Goal: Task Accomplishment & Management: Manage account settings

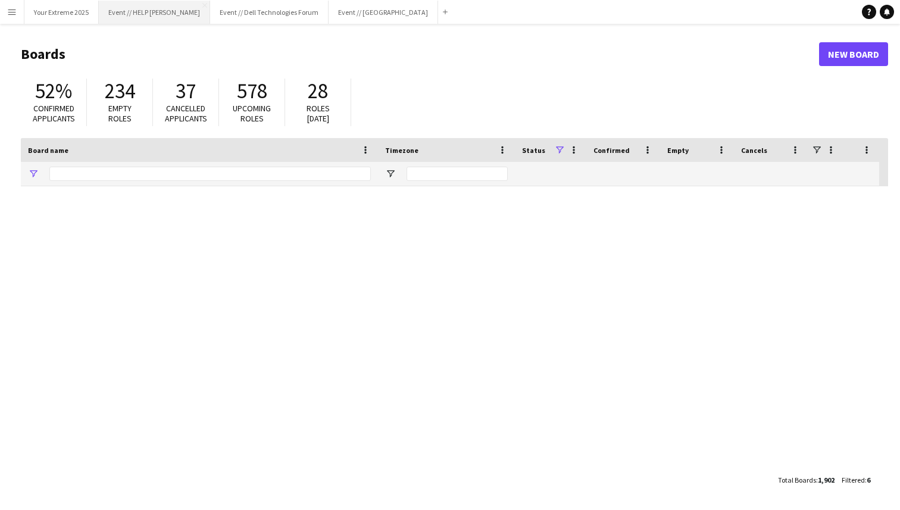
type input "*********"
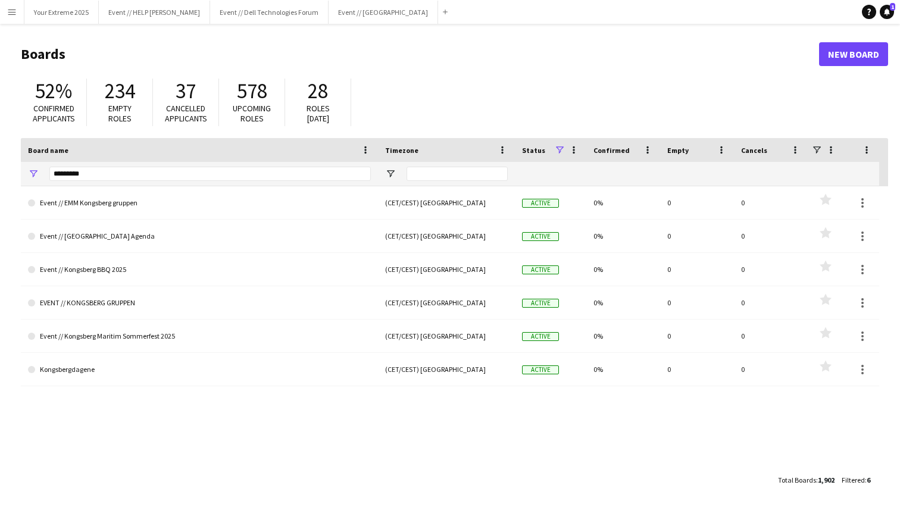
click at [142, 37] on header "Boards New Board" at bounding box center [454, 54] width 867 height 37
click at [68, 15] on button "Your Extreme 2025 Close" at bounding box center [61, 12] width 74 height 23
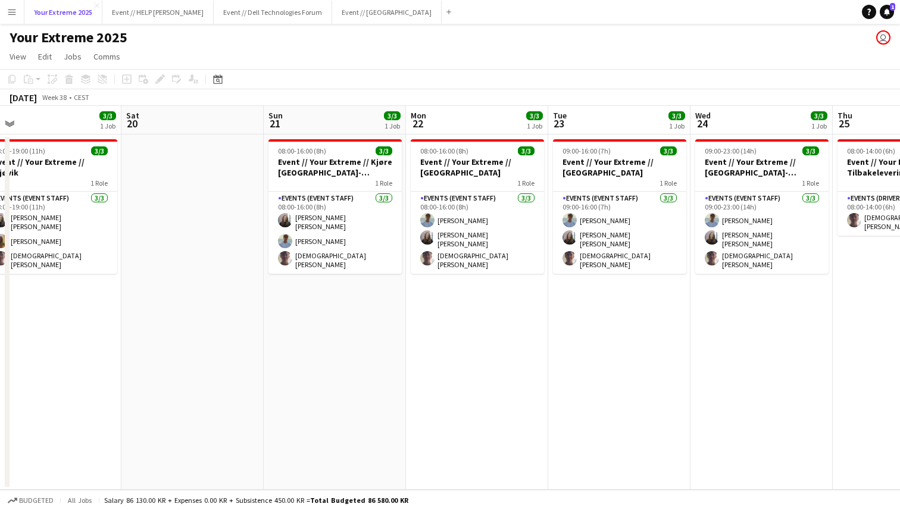
scroll to position [0, 465]
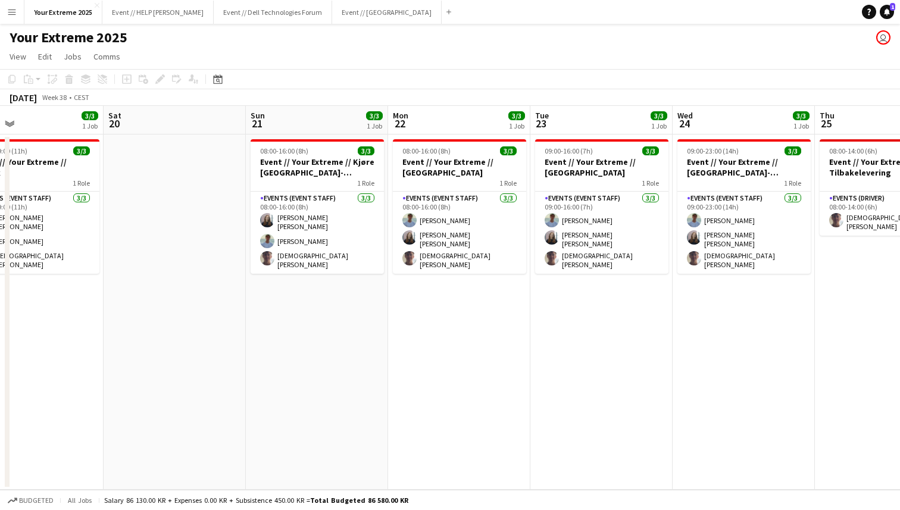
click at [218, 41] on div "Your Extreme 2025 user" at bounding box center [450, 35] width 900 height 23
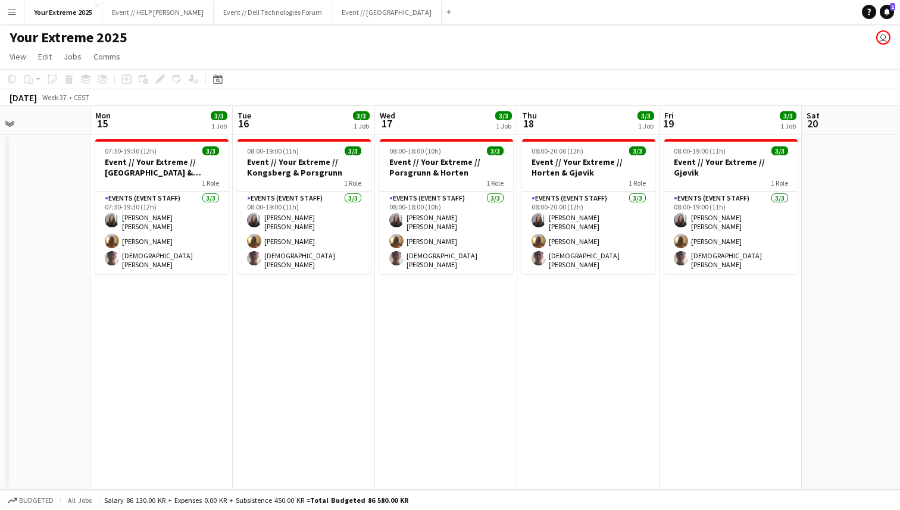
scroll to position [0, 339]
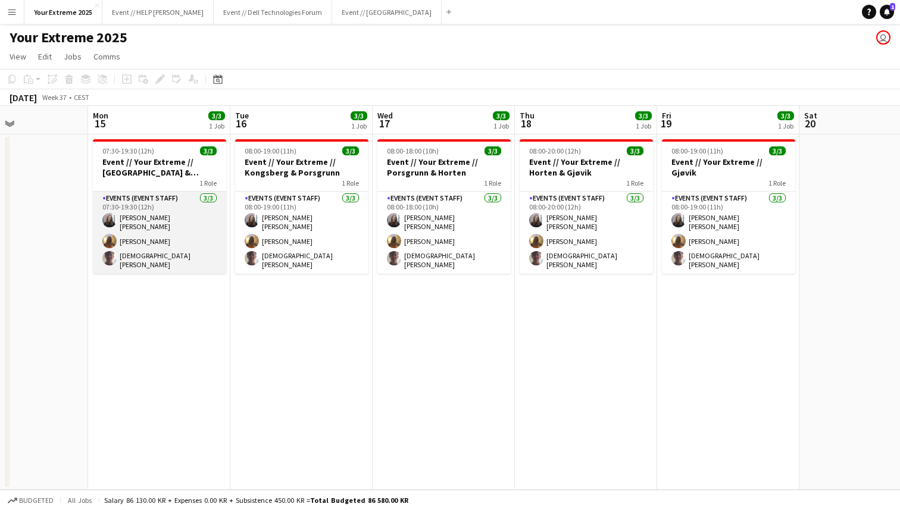
click at [173, 250] on app-card-role "Events (Event Staff) [DATE] 07:30-19:30 (12h) [PERSON_NAME] [PERSON_NAME] [PERS…" at bounding box center [159, 233] width 133 height 82
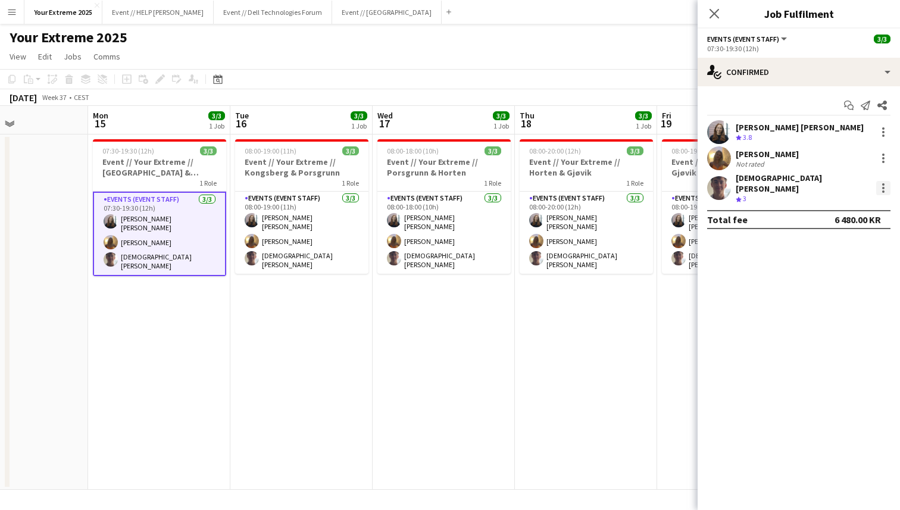
click at [880, 183] on div at bounding box center [883, 188] width 14 height 14
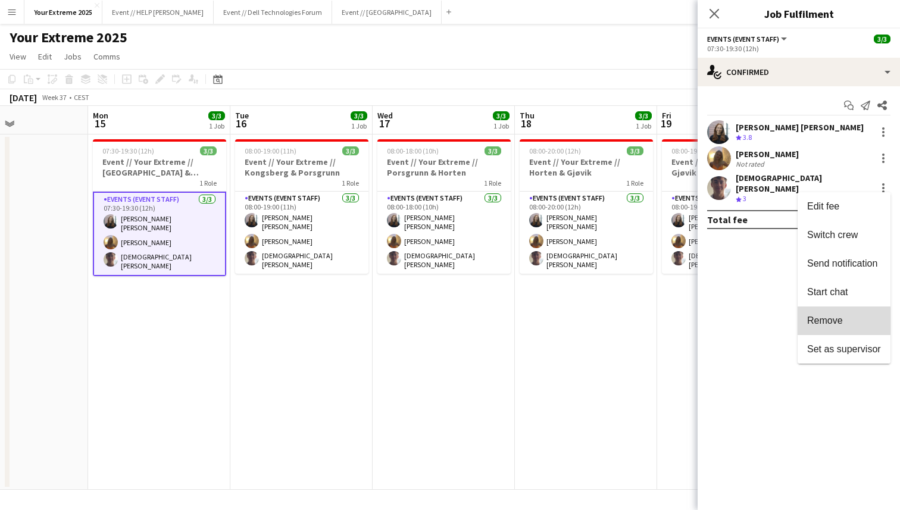
click at [841, 323] on span "Remove" at bounding box center [825, 320] width 36 height 10
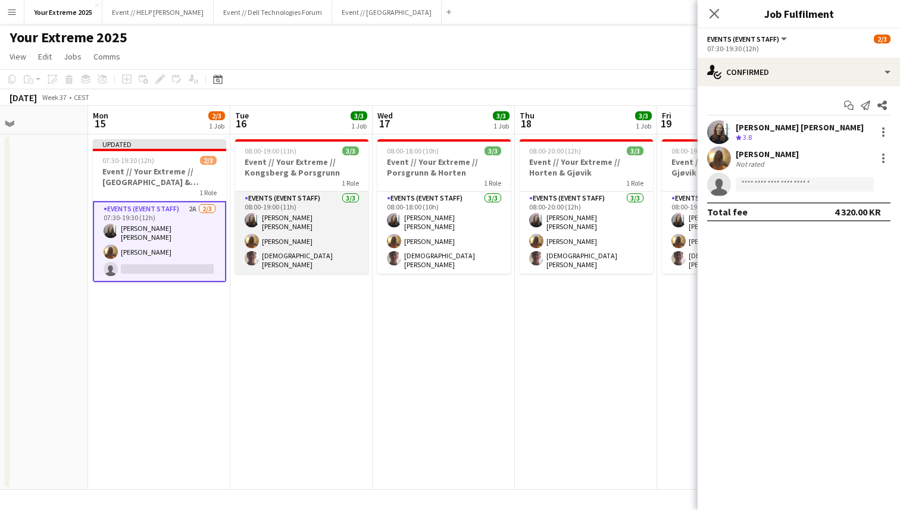
click at [318, 249] on app-card-role "Events (Event Staff) [DATE] 08:00-19:00 (11h) [PERSON_NAME] [PERSON_NAME] [PERS…" at bounding box center [301, 233] width 133 height 82
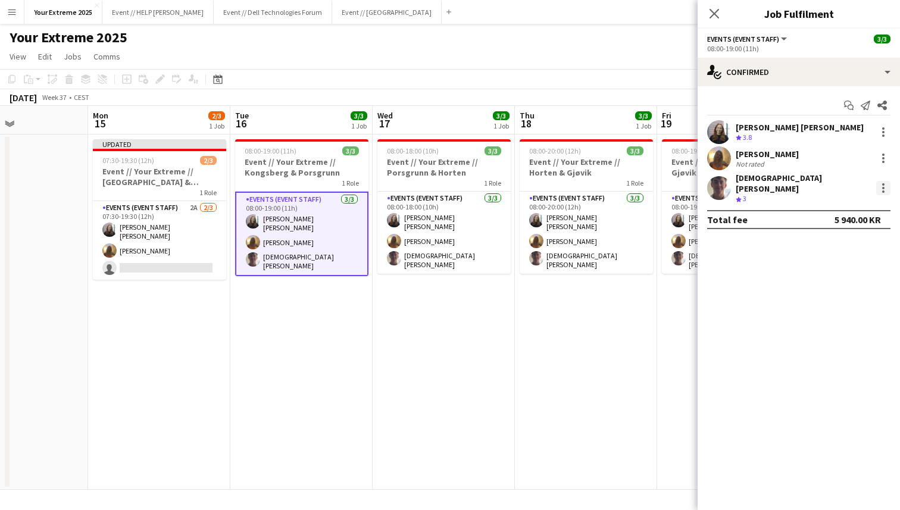
click at [881, 183] on div at bounding box center [883, 188] width 14 height 14
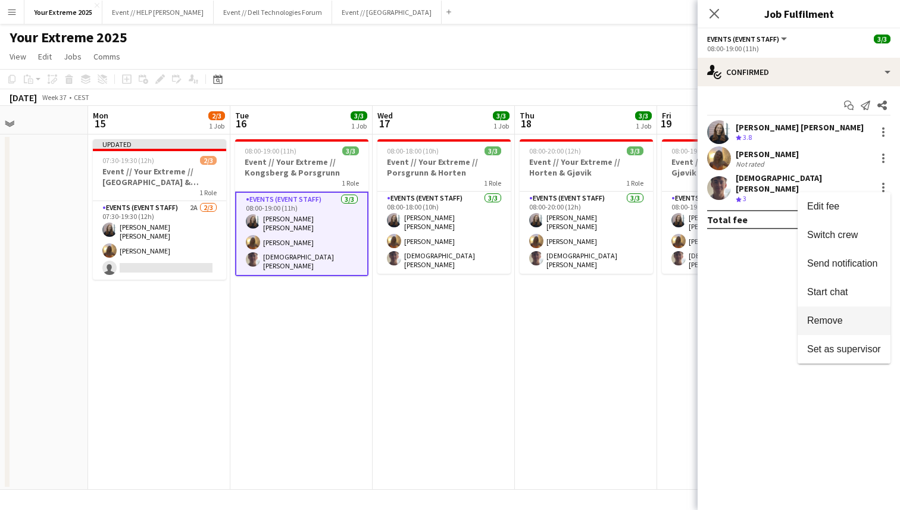
click at [852, 325] on span "Remove" at bounding box center [844, 320] width 74 height 11
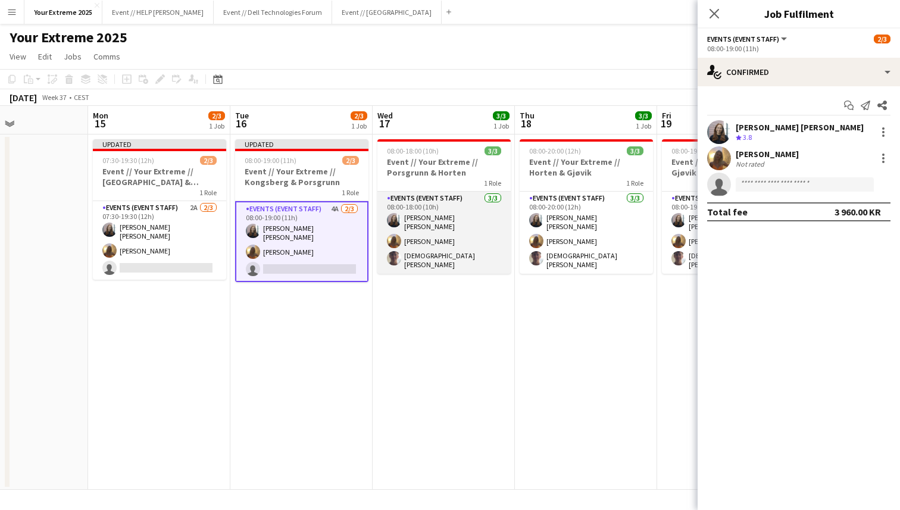
click at [450, 261] on app-card-role "Events (Event Staff) [DATE] 08:00-18:00 (10h) [PERSON_NAME] [PERSON_NAME] [PERS…" at bounding box center [443, 233] width 133 height 82
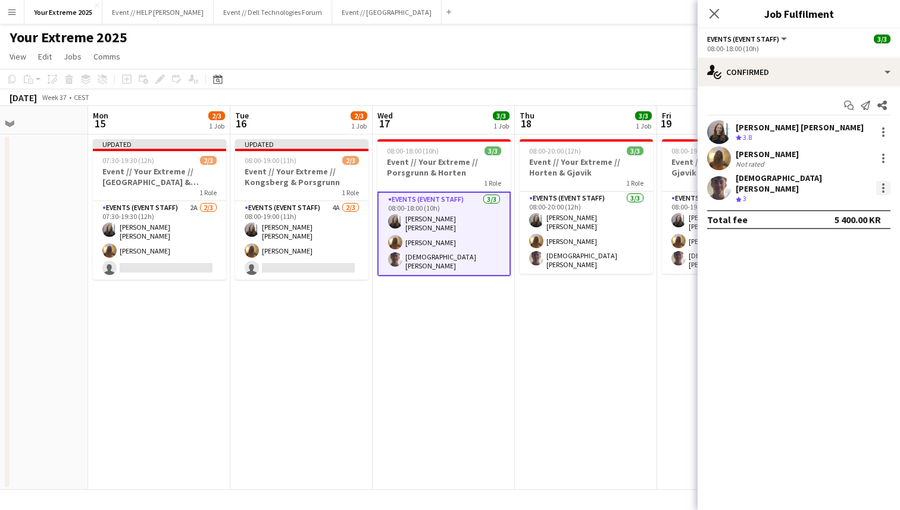
click at [886, 185] on div at bounding box center [883, 188] width 14 height 14
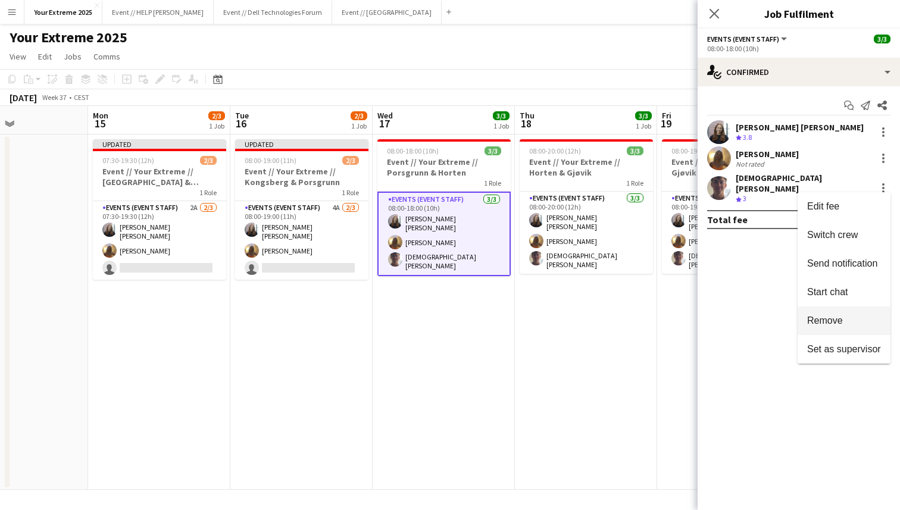
click at [839, 326] on button "Remove" at bounding box center [844, 321] width 93 height 29
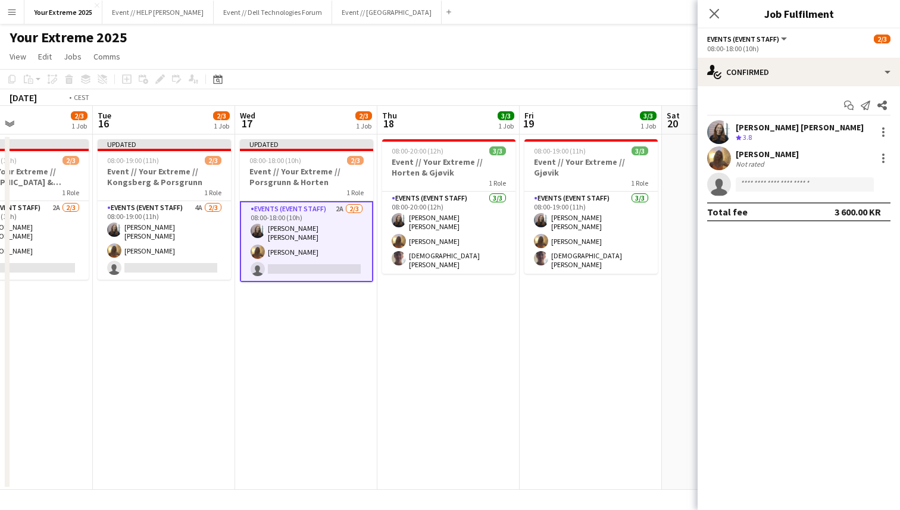
scroll to position [0, 559]
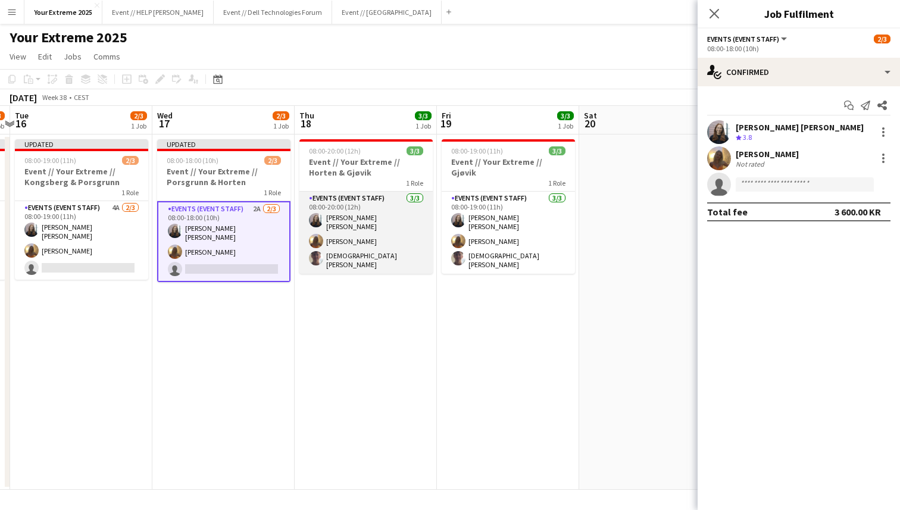
click at [357, 261] on app-card-role "Events (Event Staff) [DATE] 08:00-20:00 (12h) [PERSON_NAME] [PERSON_NAME] [PERS…" at bounding box center [365, 233] width 133 height 82
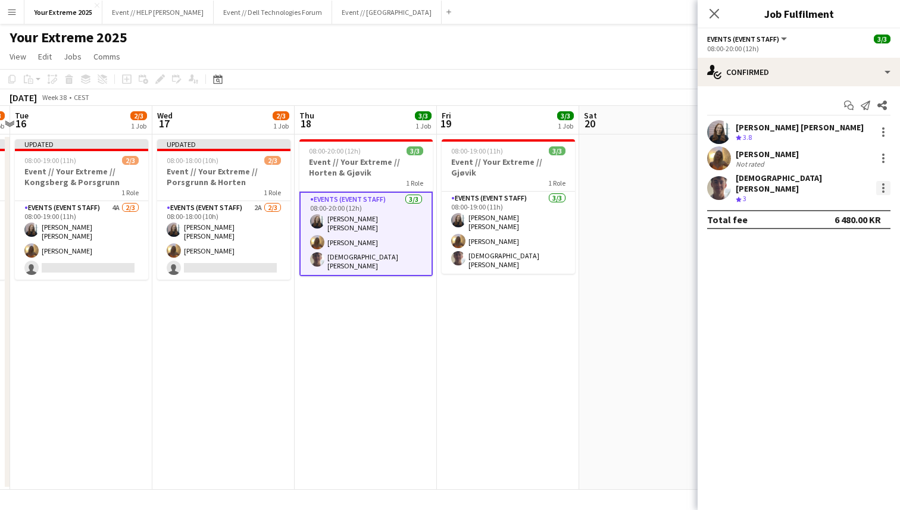
click at [887, 184] on div at bounding box center [883, 188] width 14 height 14
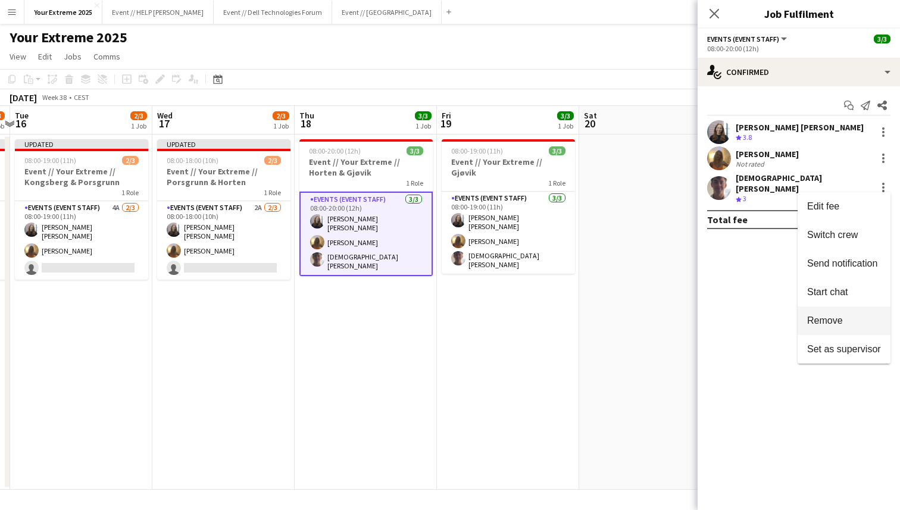
click at [852, 323] on span "Remove" at bounding box center [844, 320] width 74 height 11
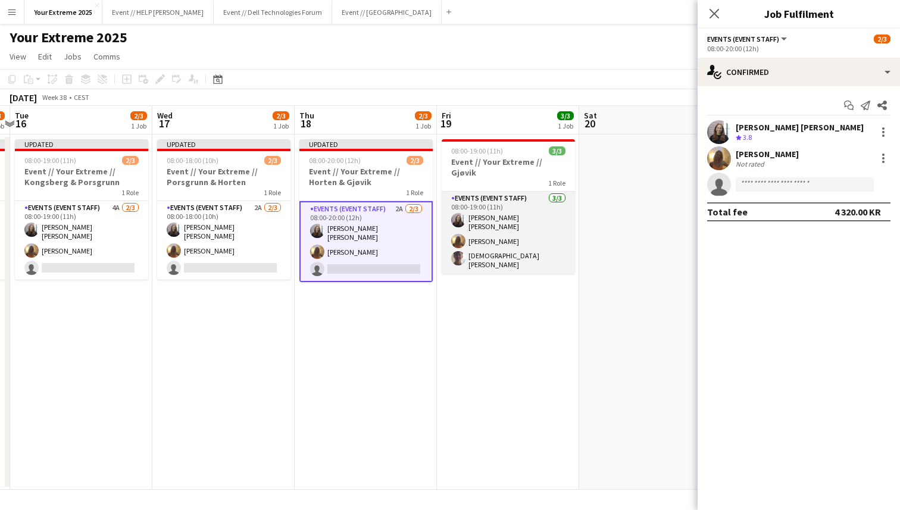
click at [480, 238] on app-card-role "Events (Event Staff) [DATE] 08:00-19:00 (11h) [PERSON_NAME] [PERSON_NAME] [PERS…" at bounding box center [508, 233] width 133 height 82
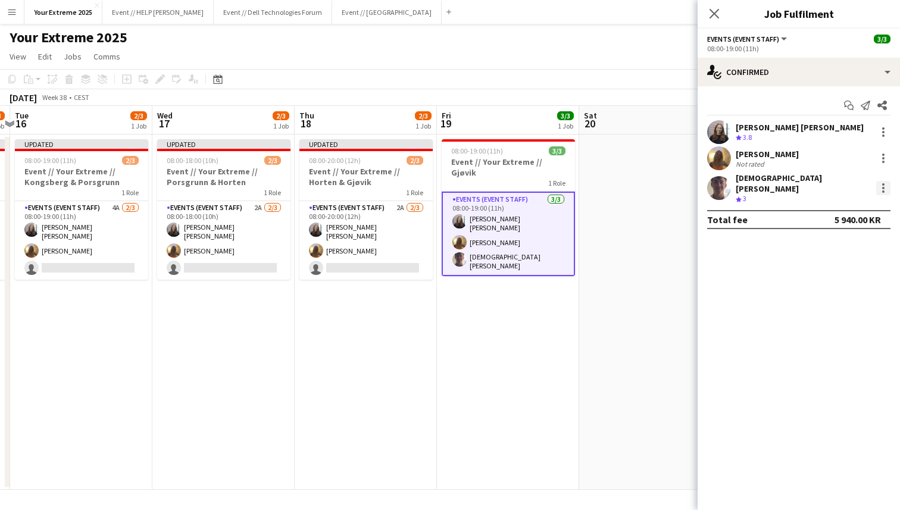
click at [880, 186] on div at bounding box center [883, 188] width 14 height 14
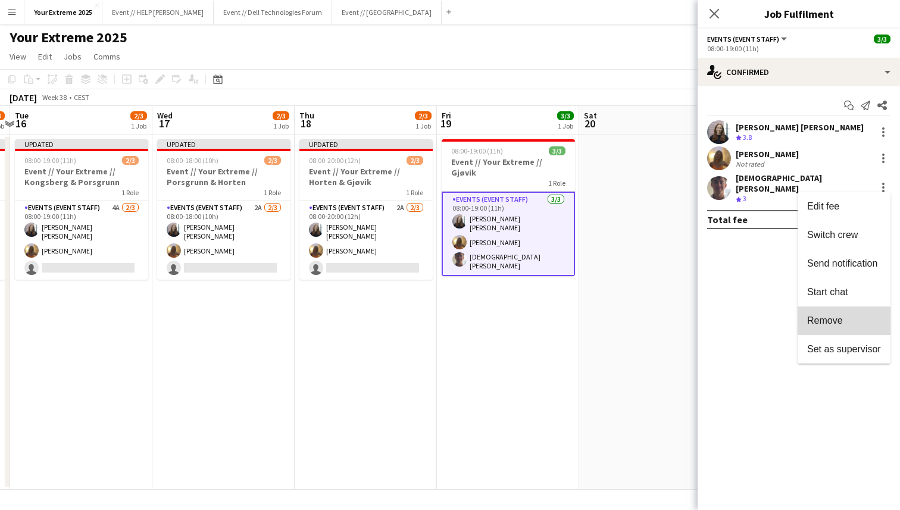
click at [840, 321] on span "Remove" at bounding box center [825, 320] width 36 height 10
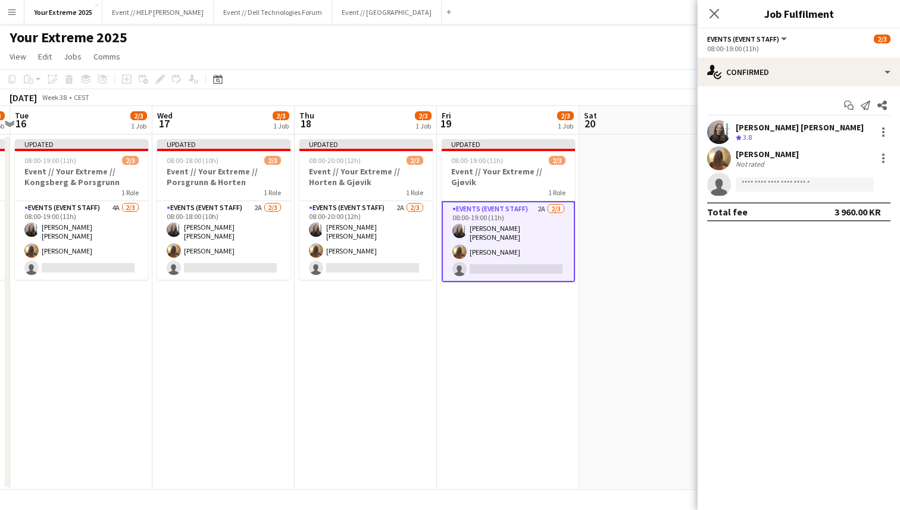
click at [610, 286] on app-date-cell at bounding box center [650, 312] width 142 height 355
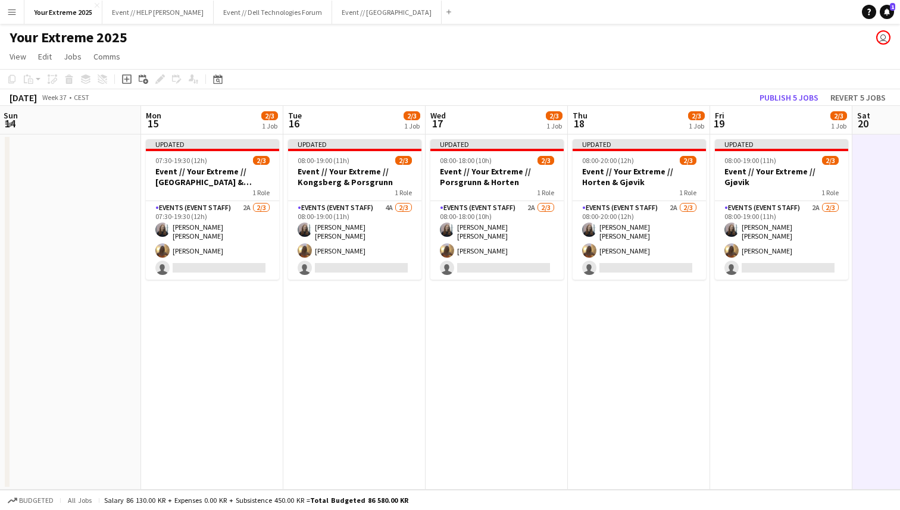
scroll to position [0, 346]
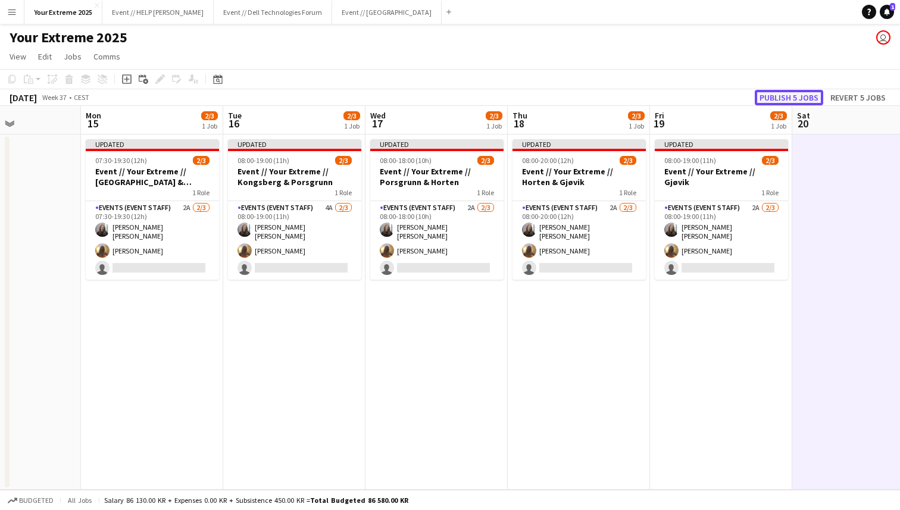
click at [783, 96] on button "Publish 5 jobs" at bounding box center [789, 97] width 68 height 15
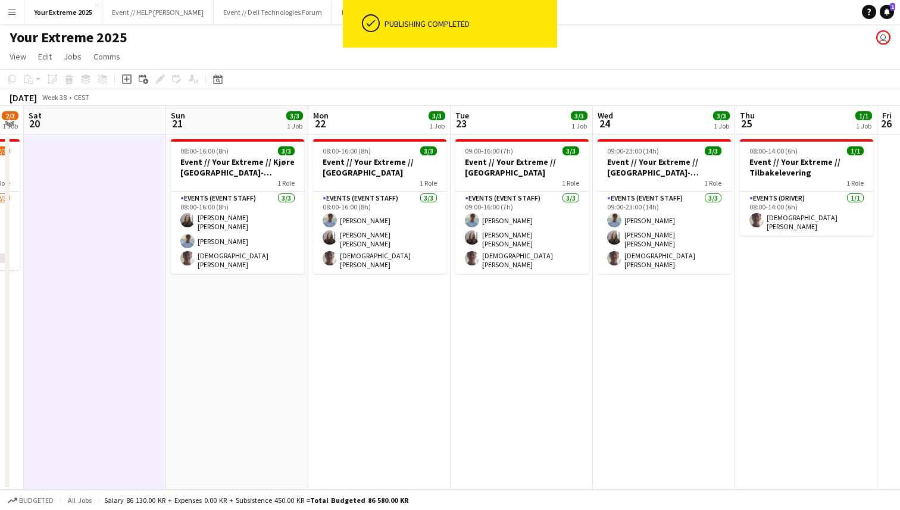
scroll to position [0, 256]
